Goal: Find specific page/section: Find specific page/section

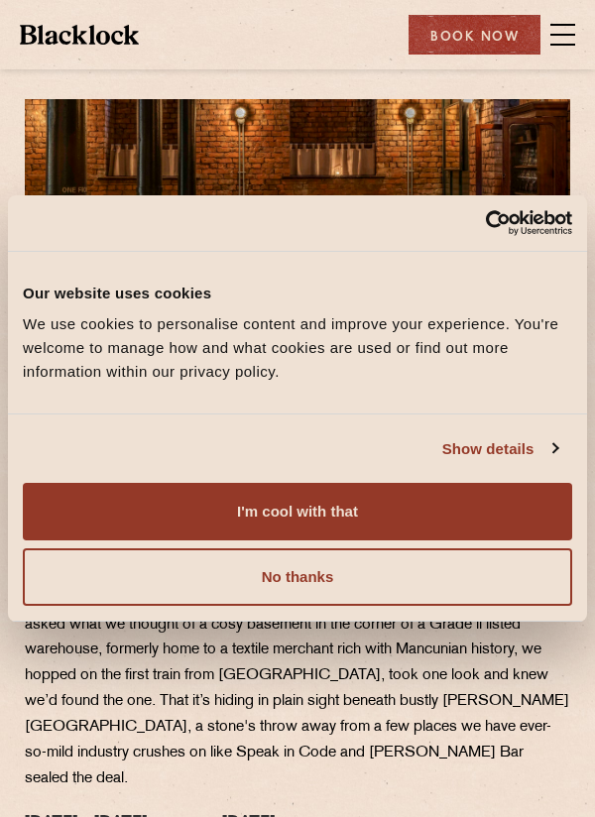
click at [539, 496] on button "I'm cool with that" at bounding box center [297, 512] width 549 height 58
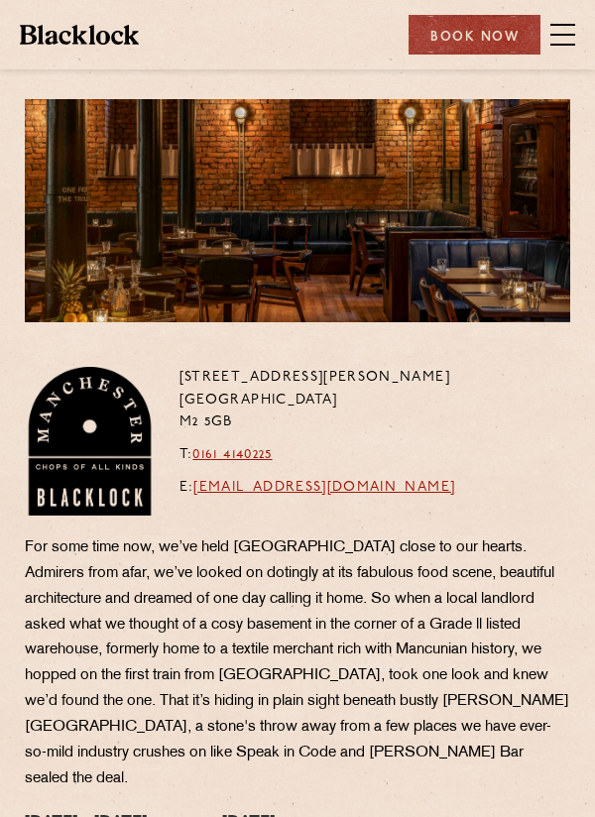
click at [559, 45] on span at bounding box center [562, 45] width 25 height 2
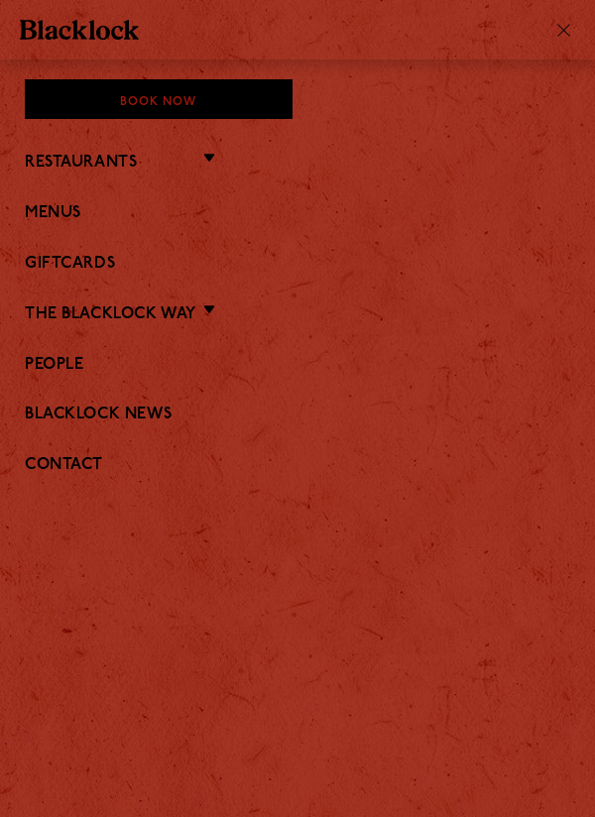
click at [46, 216] on link "Menus" at bounding box center [297, 213] width 545 height 19
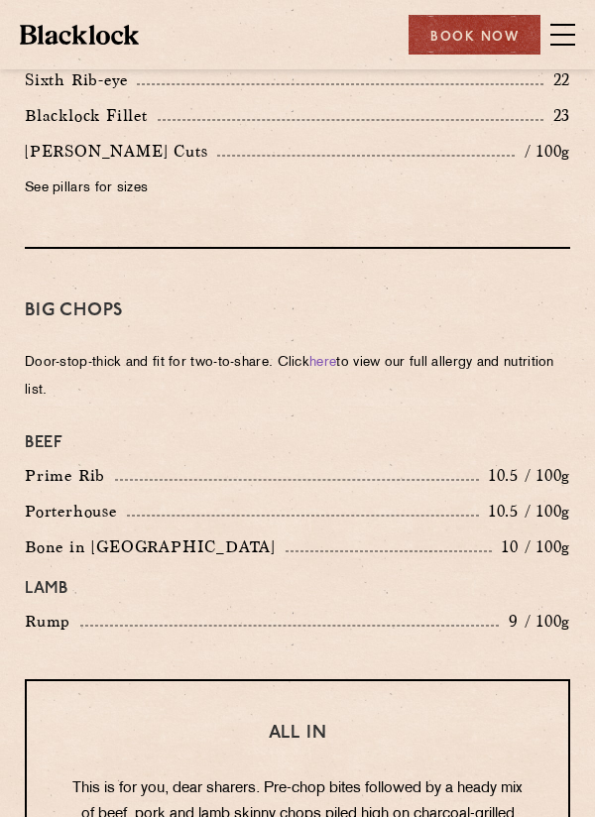
scroll to position [2205, 0]
